Goal: Information Seeking & Learning: Learn about a topic

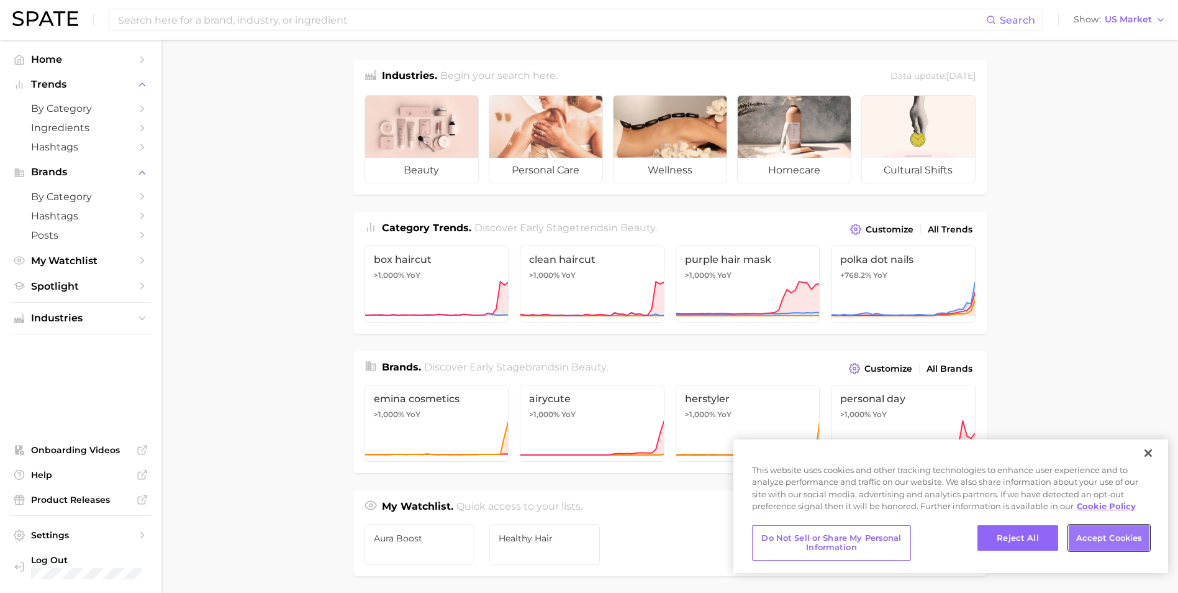
click at [1121, 539] on button "Accept Cookies" at bounding box center [1109, 538] width 81 height 26
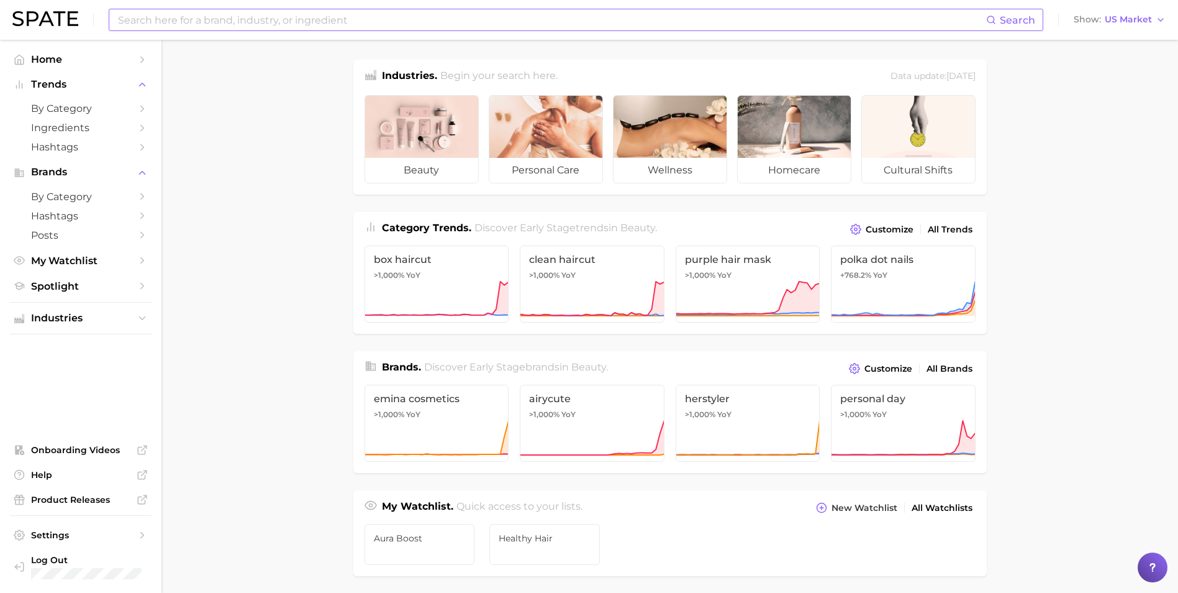
click at [189, 19] on input at bounding box center [552, 19] width 870 height 21
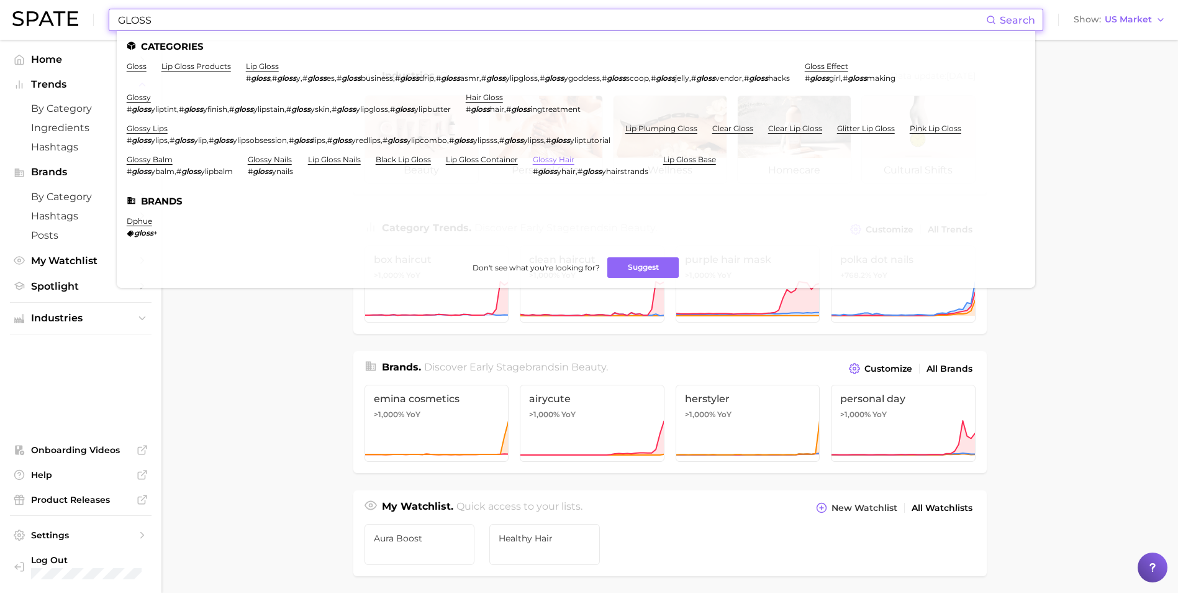
type input "GLOSS"
click at [568, 157] on link "glossy hair" at bounding box center [554, 159] width 42 height 9
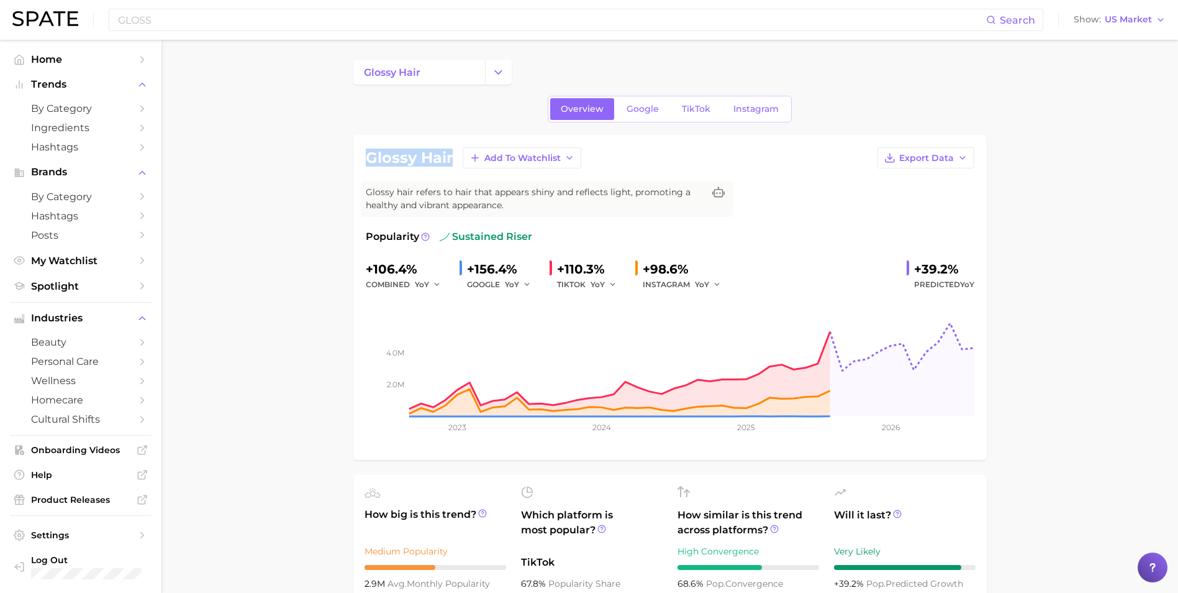
drag, startPoint x: 367, startPoint y: 158, endPoint x: 455, endPoint y: 157, distance: 88.8
click at [455, 157] on div "glossy hair Add to Watchlist Export Data" at bounding box center [670, 157] width 609 height 21
click at [614, 286] on icon "button" at bounding box center [613, 284] width 9 height 9
click at [614, 320] on button "QoQ" at bounding box center [659, 327] width 137 height 22
click at [612, 285] on icon "button" at bounding box center [616, 284] width 9 height 9
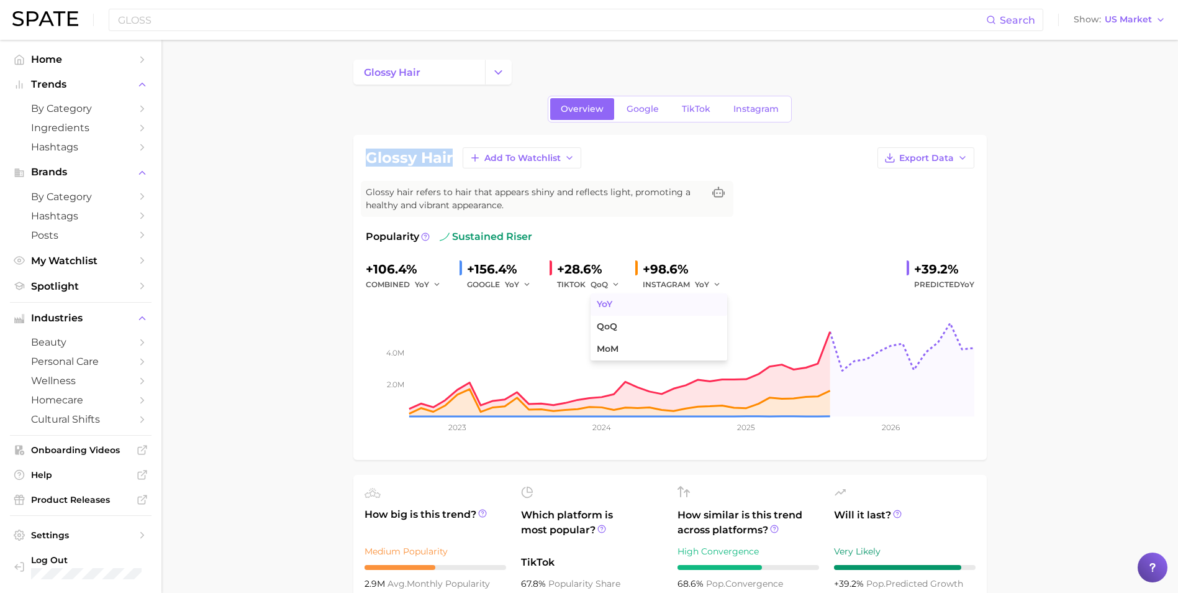
click at [613, 306] on button "YoY" at bounding box center [659, 304] width 137 height 22
click at [490, 70] on button "Change Category" at bounding box center [498, 72] width 27 height 25
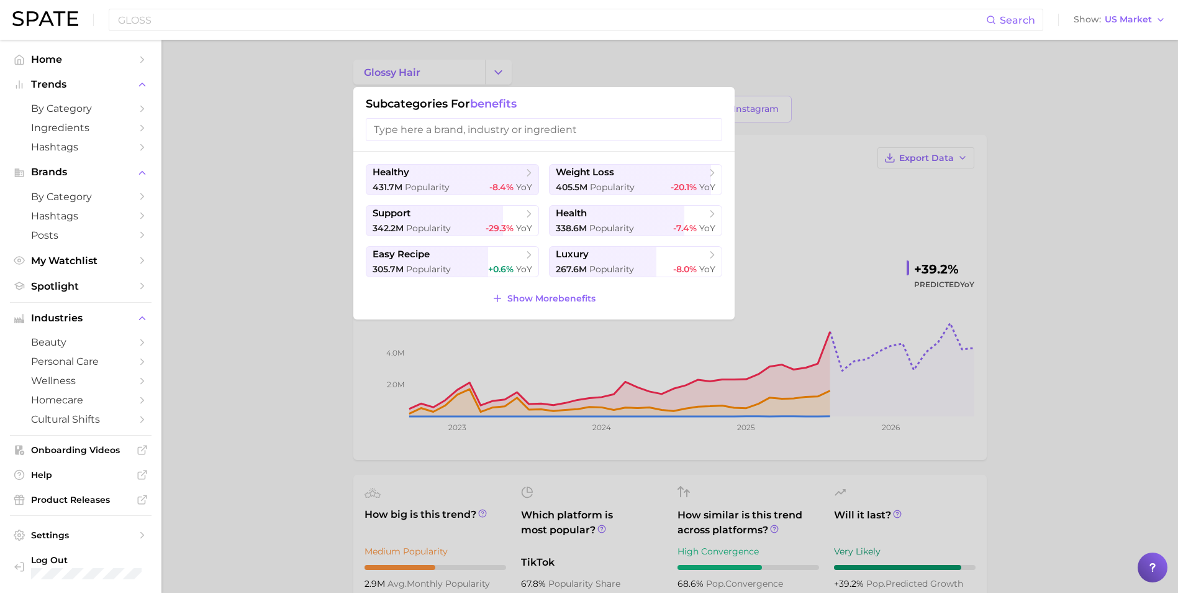
click at [568, 70] on div at bounding box center [589, 296] width 1178 height 593
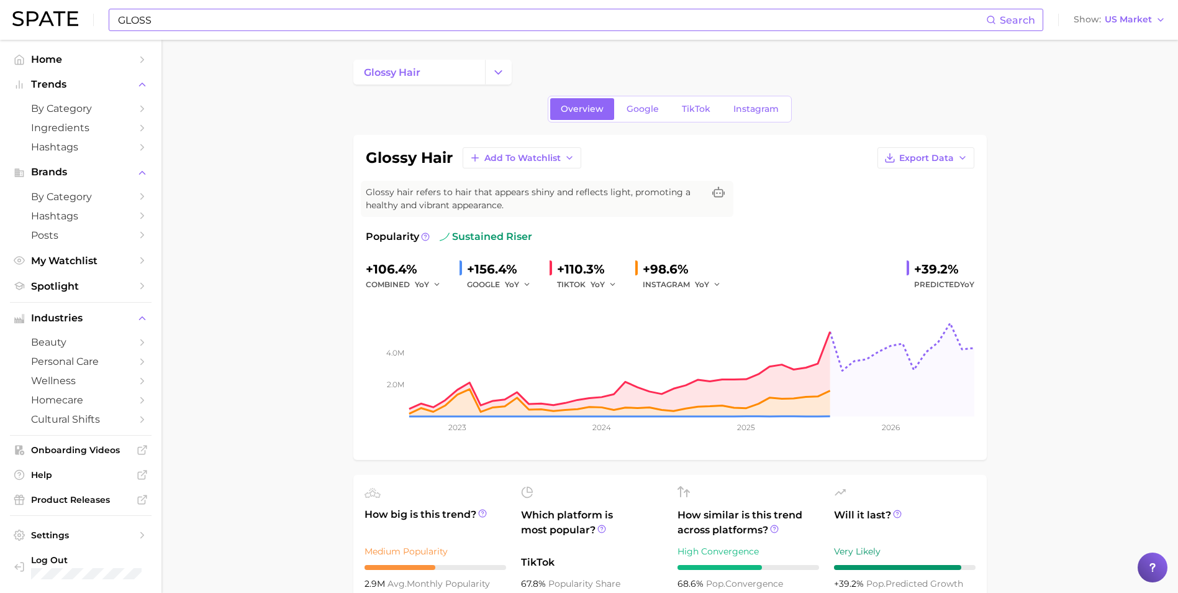
click at [191, 22] on input "GLOSS" at bounding box center [552, 19] width 870 height 21
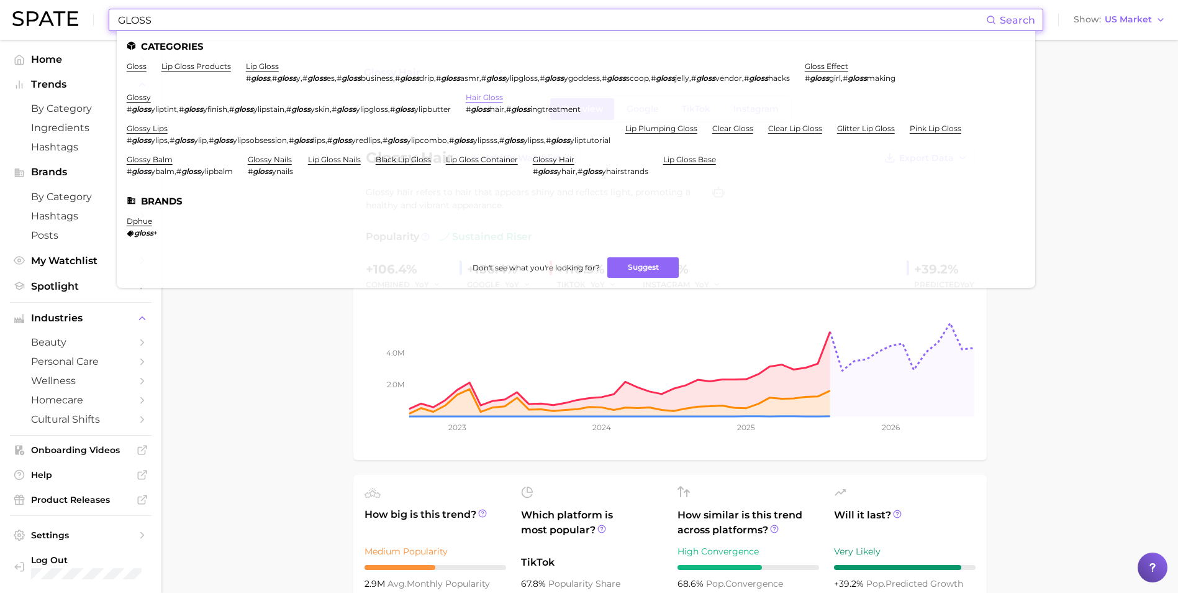
click at [484, 99] on link "hair gloss" at bounding box center [484, 97] width 37 height 9
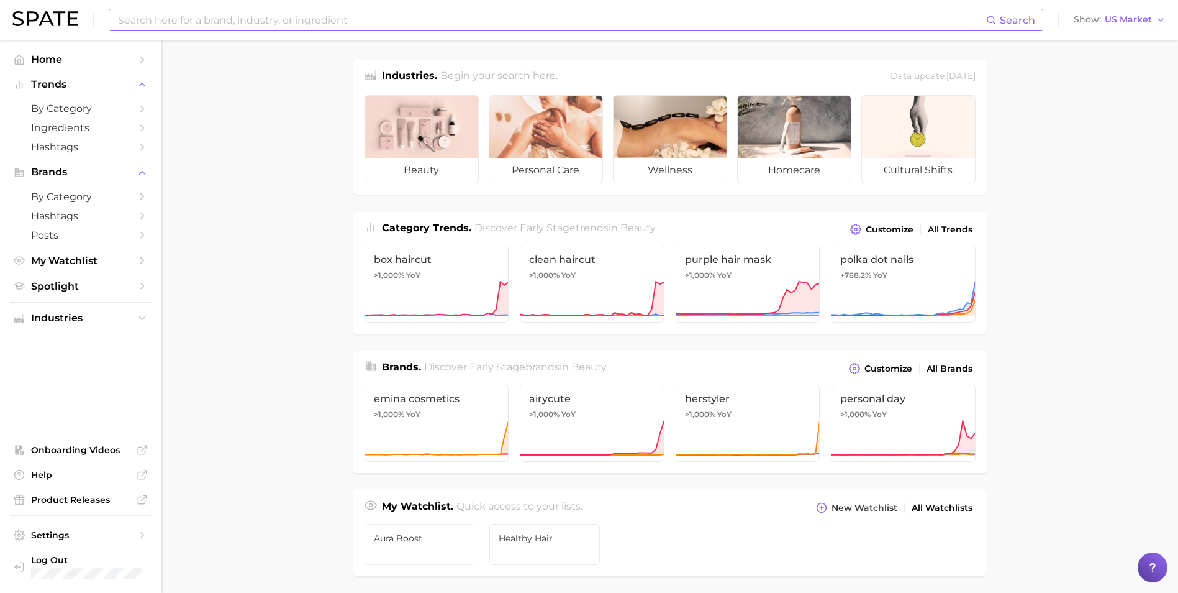
click at [168, 25] on input at bounding box center [552, 19] width 870 height 21
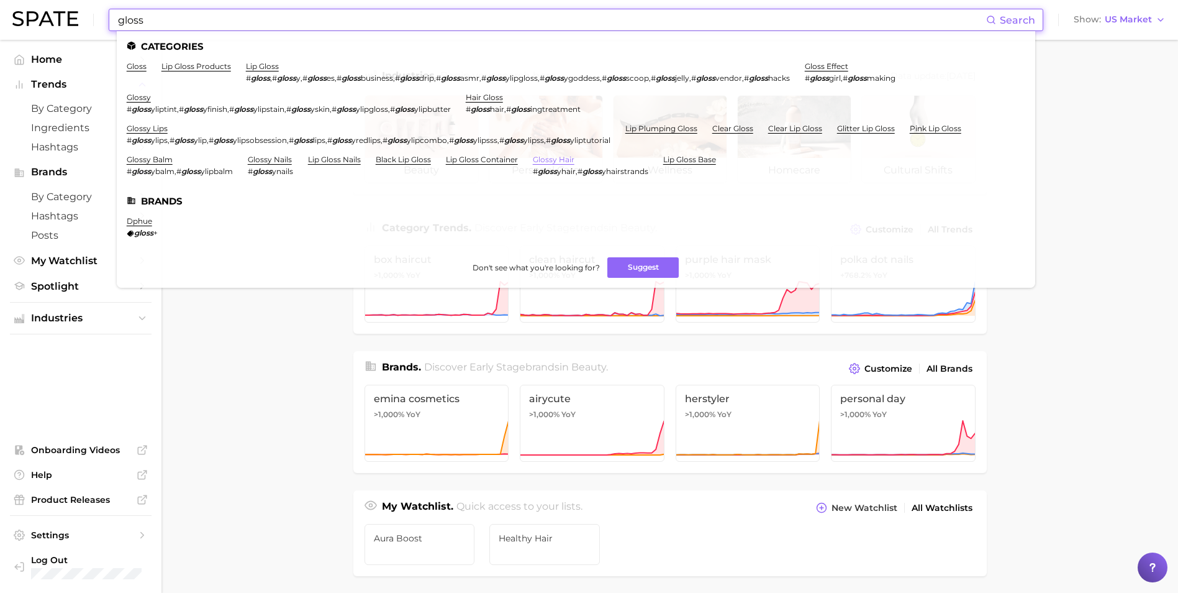
type input "gloss"
click at [548, 161] on link "glossy hair" at bounding box center [554, 159] width 42 height 9
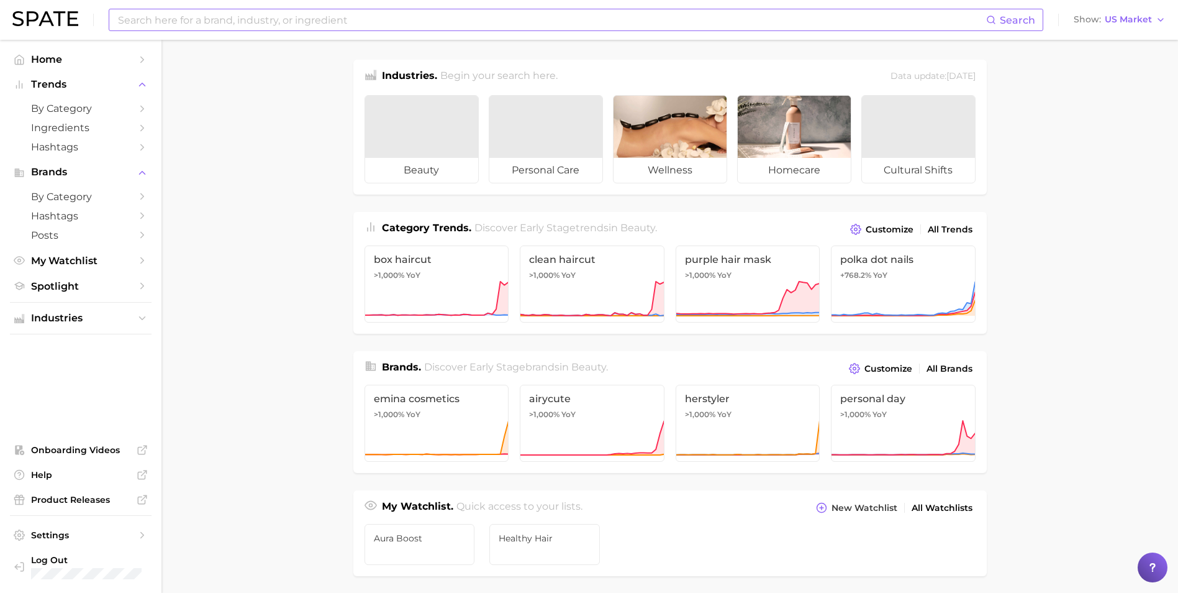
click at [231, 21] on input at bounding box center [552, 19] width 870 height 21
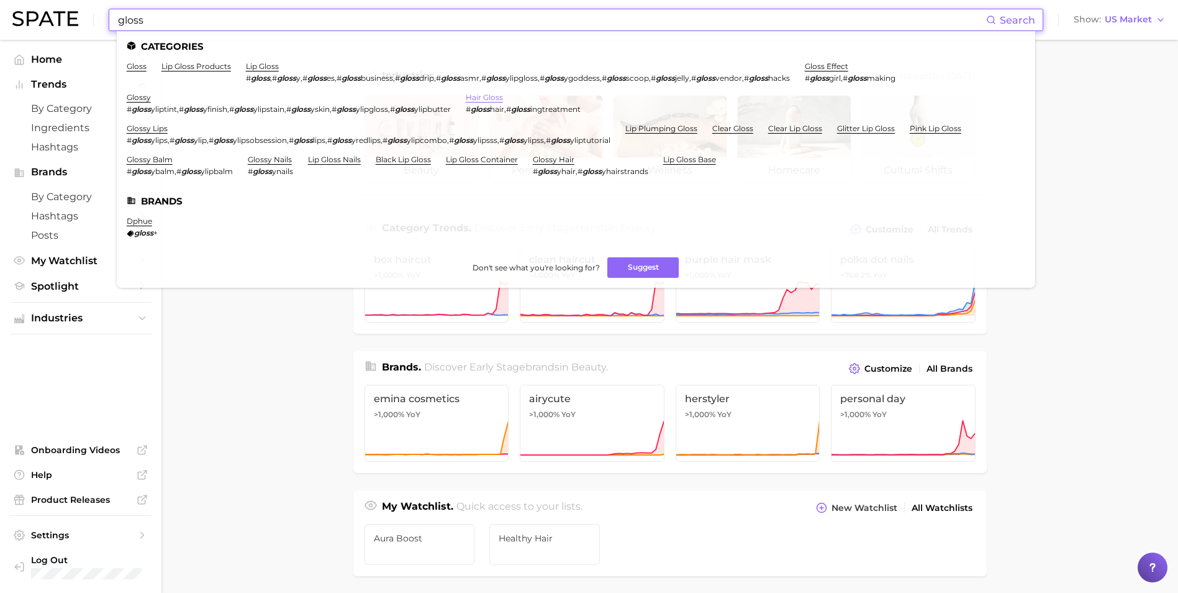
type input "gloss"
click at [503, 96] on link "hair gloss" at bounding box center [484, 97] width 37 height 9
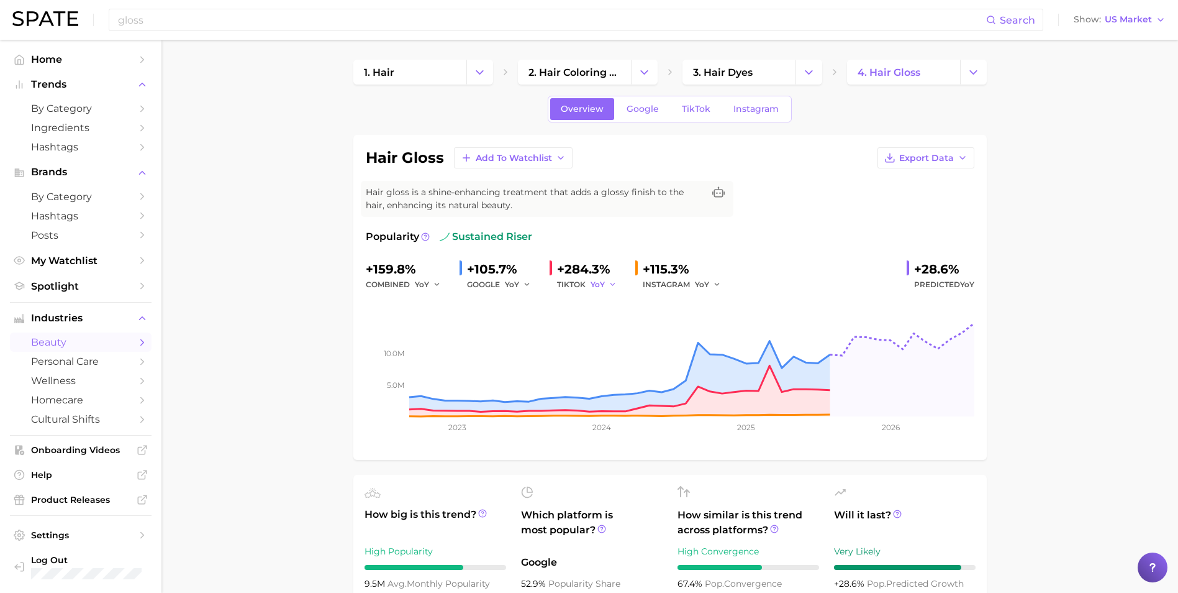
click at [613, 285] on icon "button" at bounding box center [613, 284] width 9 height 9
click at [617, 321] on button "QoQ" at bounding box center [659, 327] width 137 height 22
click at [612, 288] on icon "button" at bounding box center [616, 284] width 9 height 9
click at [614, 299] on button "YoY" at bounding box center [659, 304] width 137 height 22
click at [181, 24] on input "gloss" at bounding box center [552, 19] width 870 height 21
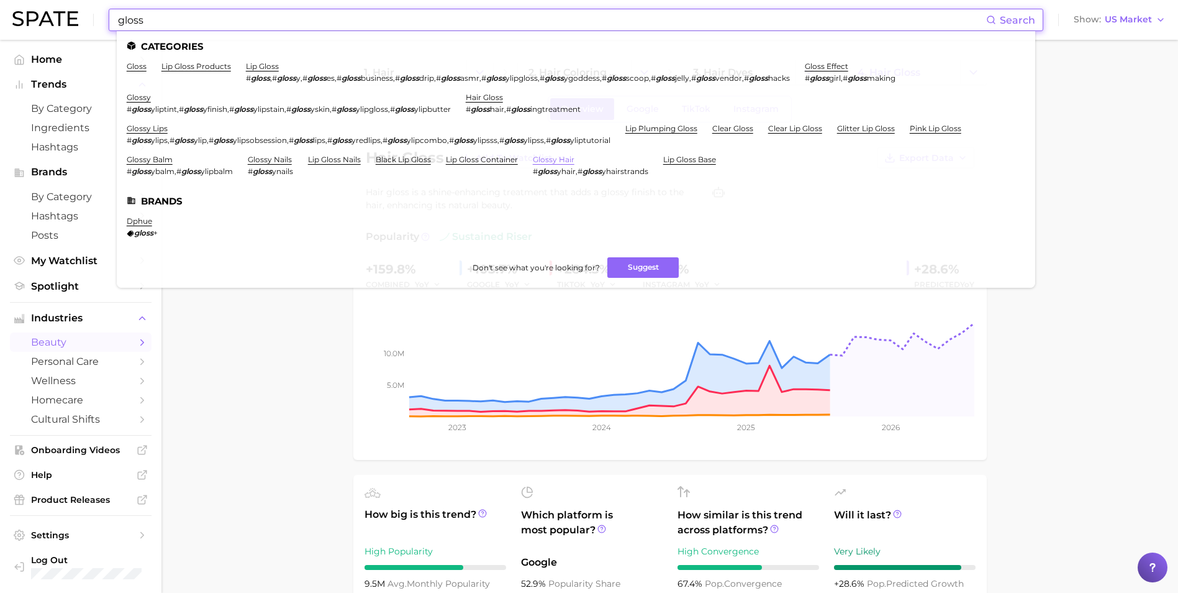
click at [567, 161] on link "glossy hair" at bounding box center [554, 159] width 42 height 9
click at [485, 98] on link "hair gloss" at bounding box center [484, 97] width 37 height 9
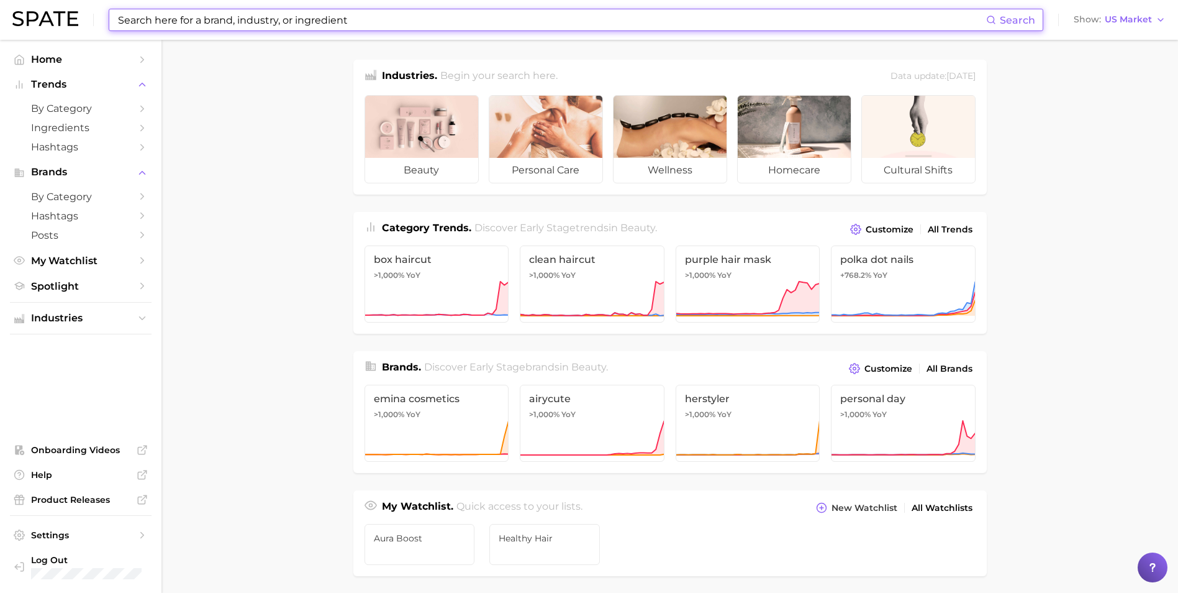
click at [148, 20] on input at bounding box center [552, 19] width 870 height 21
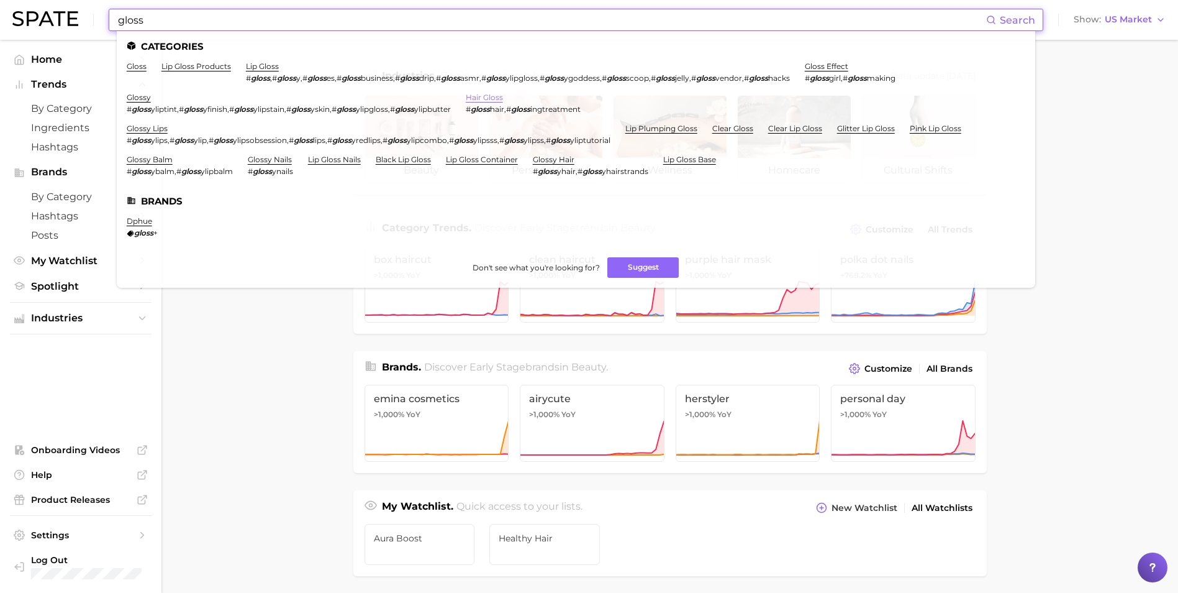
type input "gloss"
click at [503, 99] on link "hair gloss" at bounding box center [484, 97] width 37 height 9
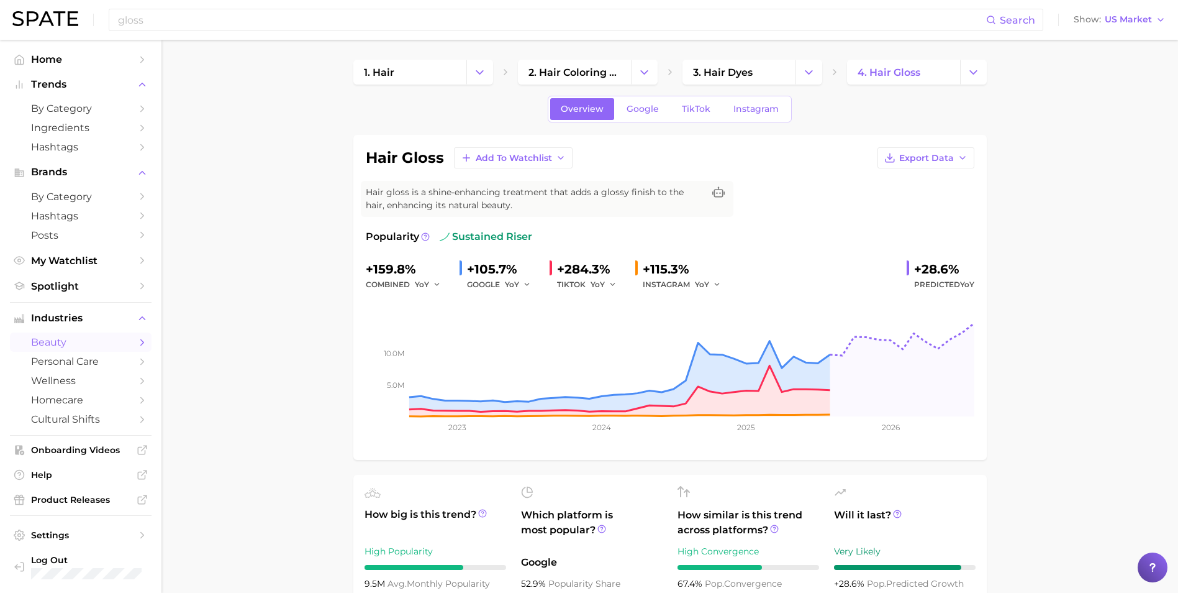
click at [157, 20] on input "gloss" at bounding box center [552, 19] width 870 height 21
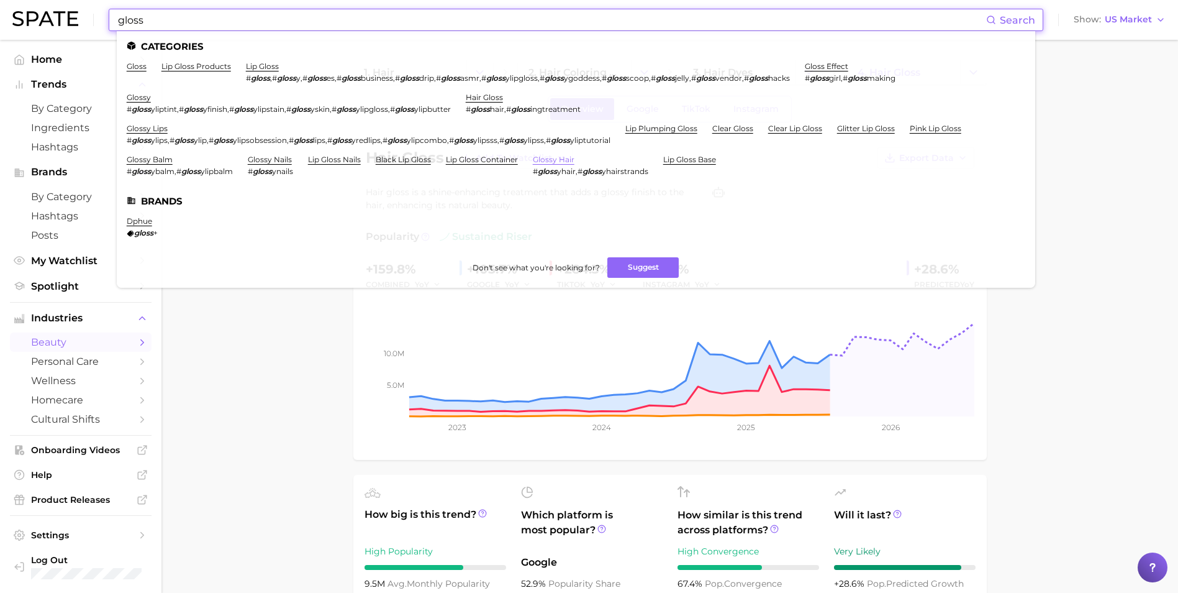
click at [547, 163] on link "glossy hair" at bounding box center [554, 159] width 42 height 9
